Goal: Task Accomplishment & Management: Manage account settings

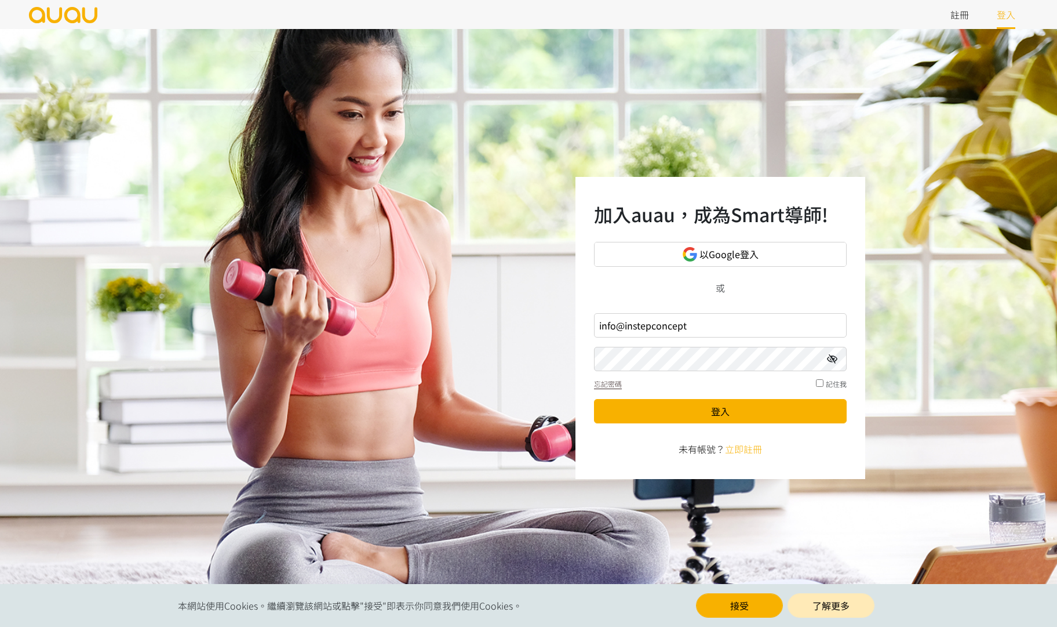
type input "info@instepconcept"
click at [594, 399] on button "登入" at bounding box center [720, 411] width 253 height 24
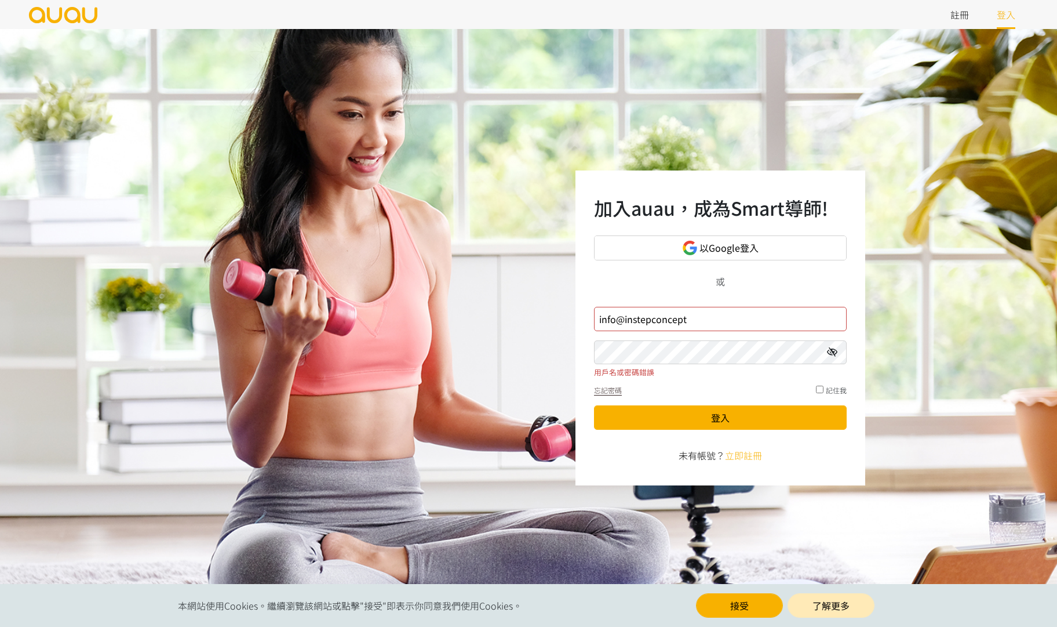
click at [703, 325] on input "info@instepconcept" at bounding box center [720, 319] width 253 height 24
type input "[EMAIL_ADDRESS][DOMAIN_NAME]"
click at [594, 405] on button "登入" at bounding box center [720, 417] width 253 height 24
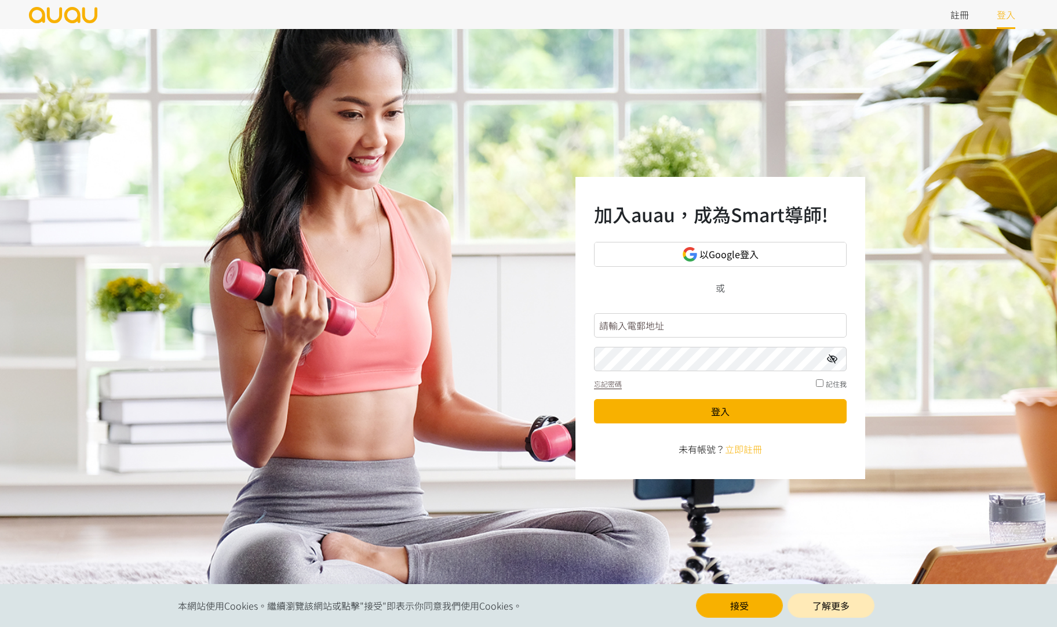
click at [676, 330] on input "text" at bounding box center [720, 325] width 253 height 24
type input "m"
type input "o"
type input "[EMAIL_ADDRESS][DOMAIN_NAME]"
click at [594, 399] on button "登入" at bounding box center [720, 411] width 253 height 24
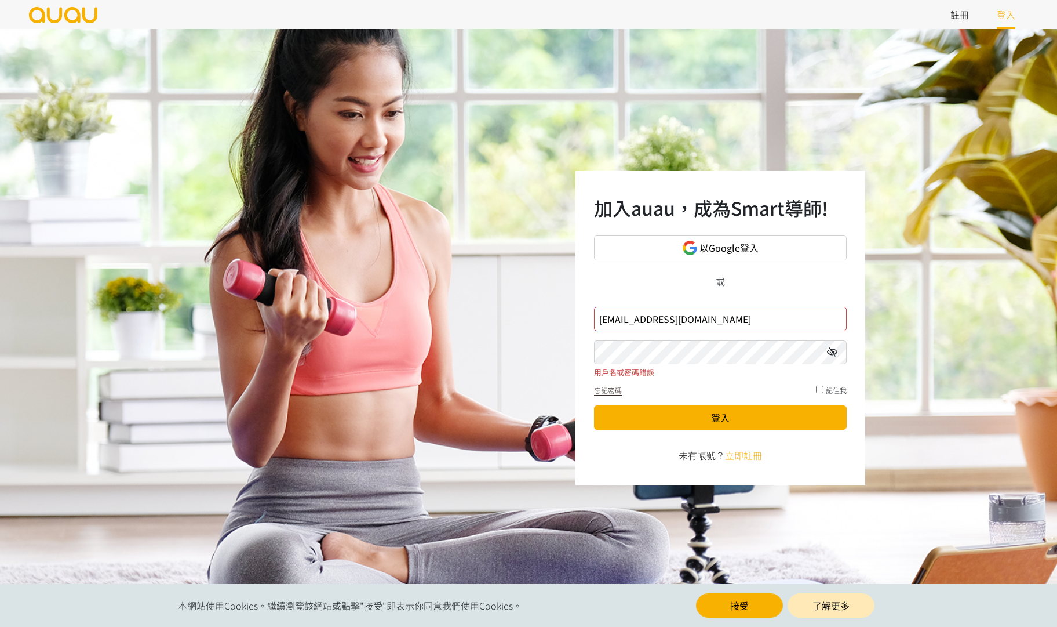
drag, startPoint x: 613, startPoint y: 322, endPoint x: 289, endPoint y: 318, distance: 324.1
click at [289, 318] on div "加入auau，成為Smart導師! 以Google登入 或 [EMAIL_ADDRESS][DOMAIN_NAME] 用戶名或密碼錯誤 忘記密碼 記住我 登入…" at bounding box center [528, 328] width 1057 height 598
